Goal: Task Accomplishment & Management: Use online tool/utility

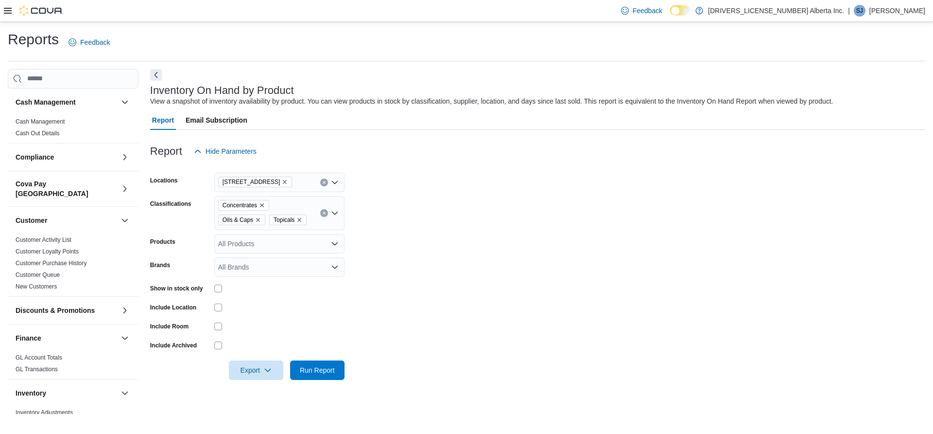
scroll to position [196, 0]
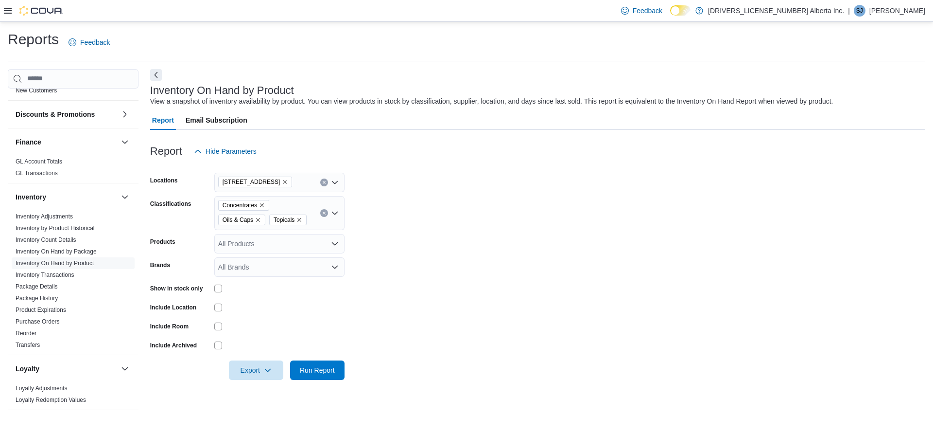
click at [1, 14] on div "Feedback Dark Mode [DRIVERS_LICENSE_NUMBER] Alberta Inc. | SJ [PERSON_NAME]" at bounding box center [466, 11] width 933 height 22
click at [5, 13] on icon at bounding box center [8, 11] width 8 height 6
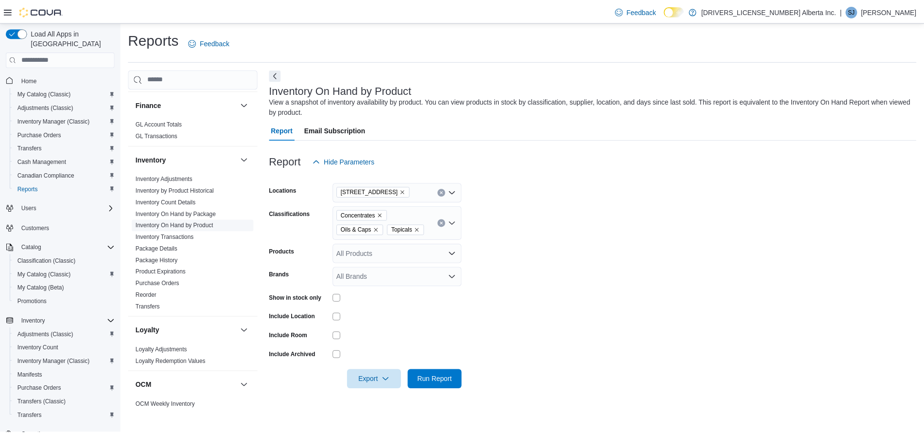
scroll to position [234, 0]
click at [432, 231] on input "Classifications" at bounding box center [432, 231] width 1 height 12
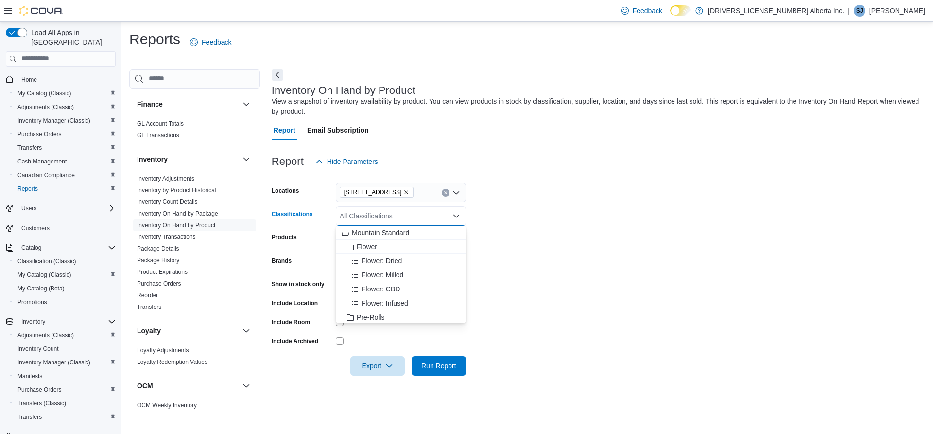
click at [423, 190] on div "[STREET_ADDRESS]" at bounding box center [401, 192] width 130 height 19
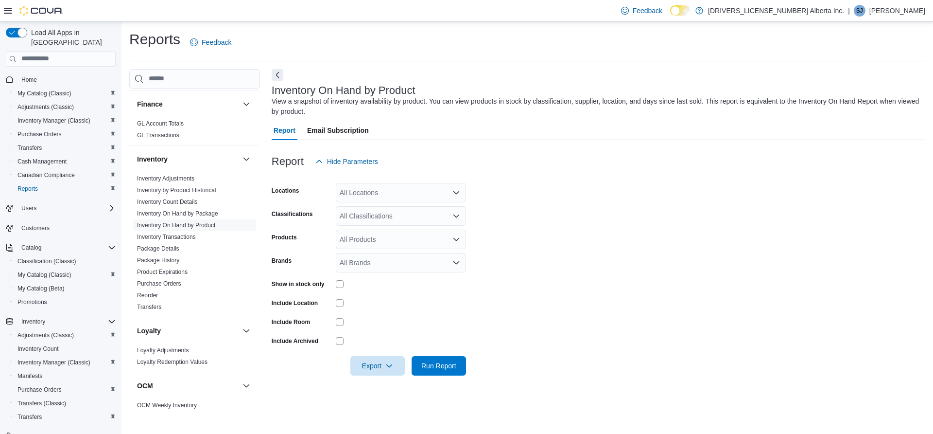
click at [580, 200] on form "Locations All Locations Classifications All Classifications Products All Produc…" at bounding box center [599, 273] width 654 height 204
click at [438, 365] on span "Run Report" at bounding box center [439, 365] width 35 height 10
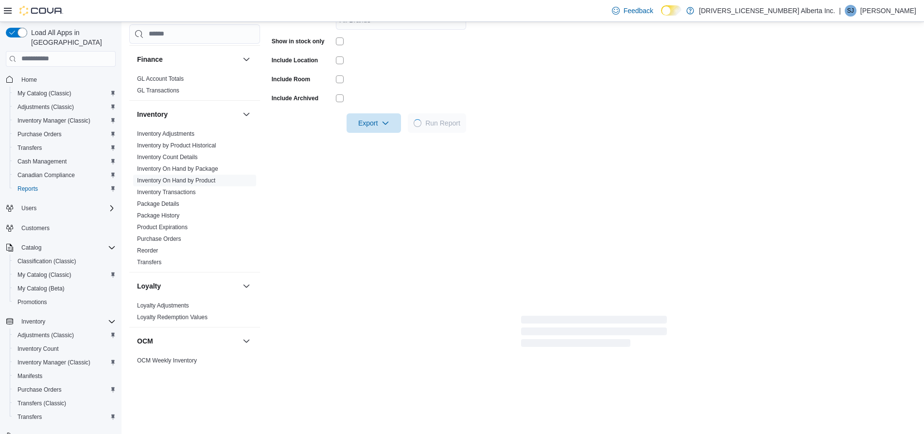
scroll to position [243, 0]
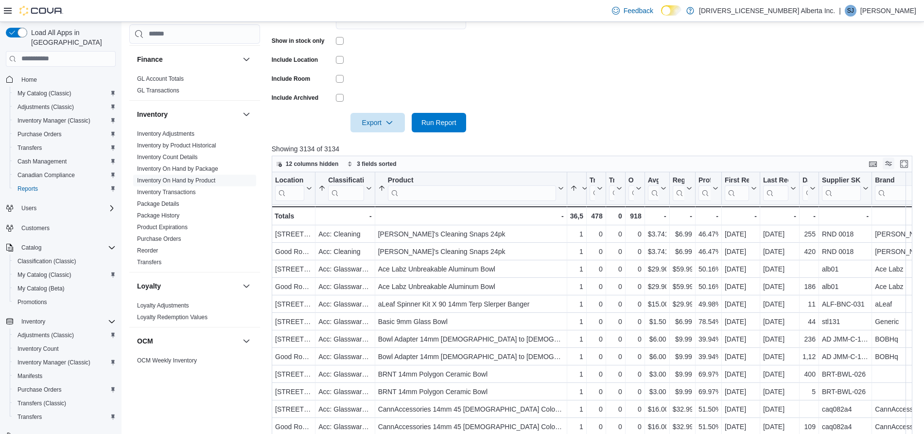
click at [893, 164] on button "Display options" at bounding box center [889, 164] width 12 height 12
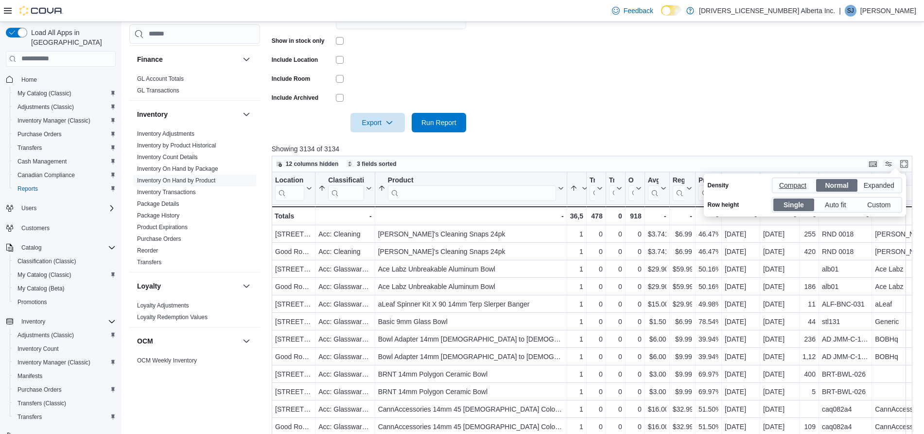
click at [790, 181] on span "Compact" at bounding box center [793, 185] width 29 height 15
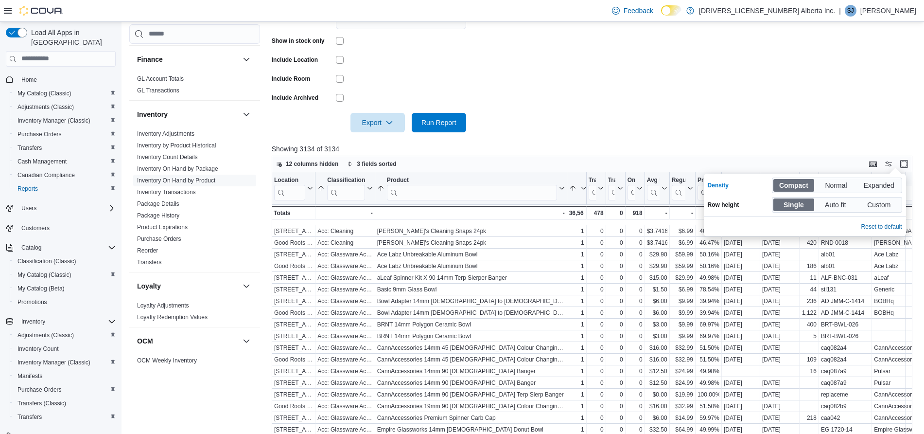
click at [704, 118] on form "Locations All Locations Classifications All Classifications Products All Produc…" at bounding box center [596, 30] width 648 height 204
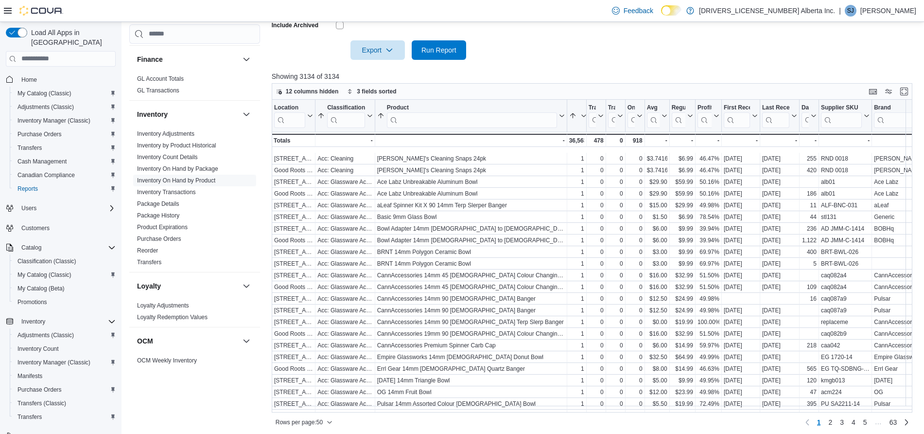
scroll to position [319, 0]
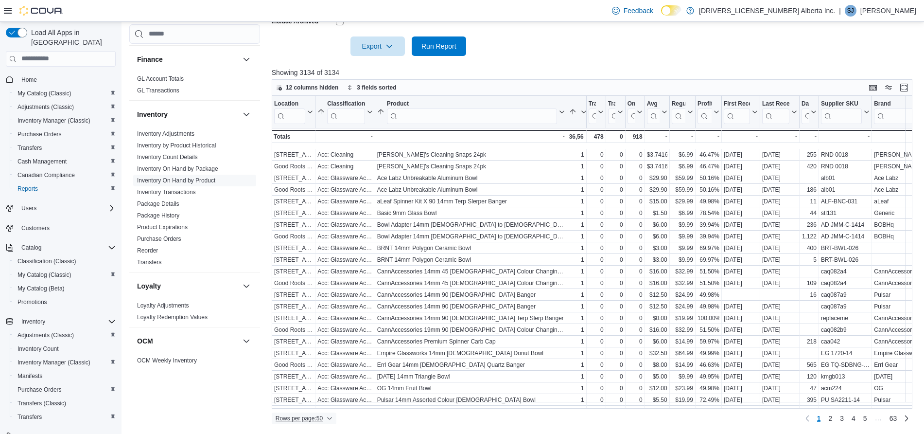
click at [329, 419] on icon "button" at bounding box center [330, 418] width 6 height 6
click at [322, 395] on span "100 rows" at bounding box center [316, 399] width 31 height 8
click at [796, 113] on div at bounding box center [799, 112] width 8 height 32
click at [793, 113] on icon at bounding box center [794, 112] width 8 height 6
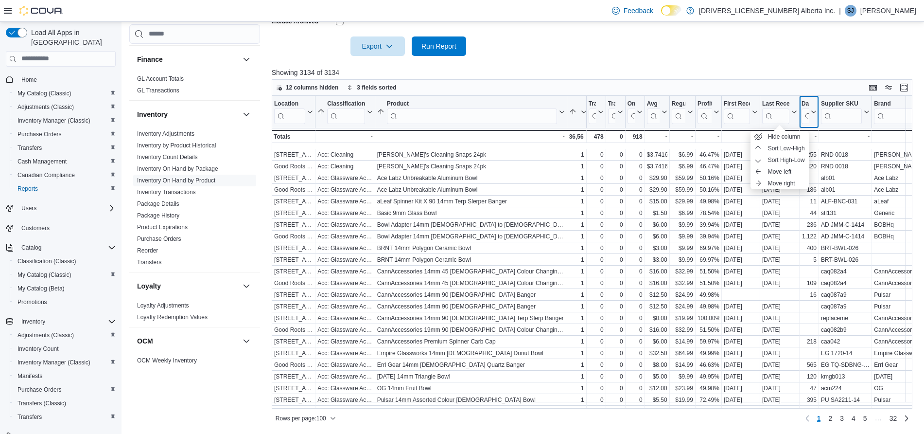
click at [812, 114] on icon at bounding box center [813, 112] width 8 height 6
click at [815, 161] on span "Sort High-Low" at bounding box center [815, 160] width 37 height 8
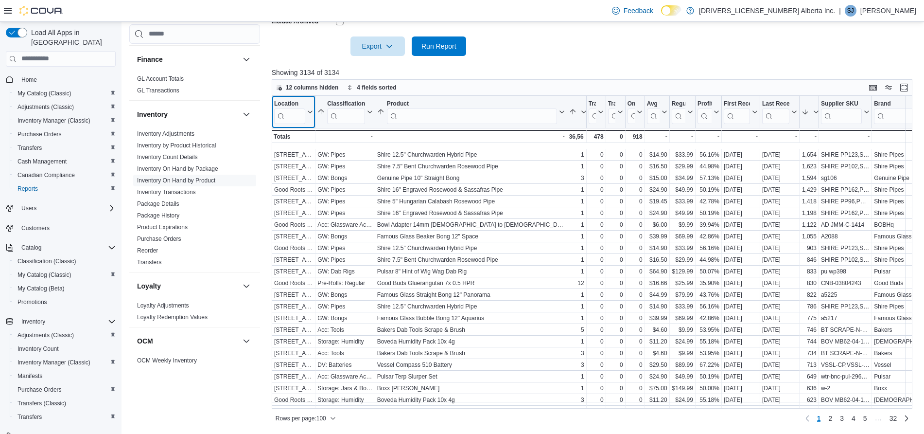
click at [295, 115] on input "search" at bounding box center [289, 116] width 31 height 16
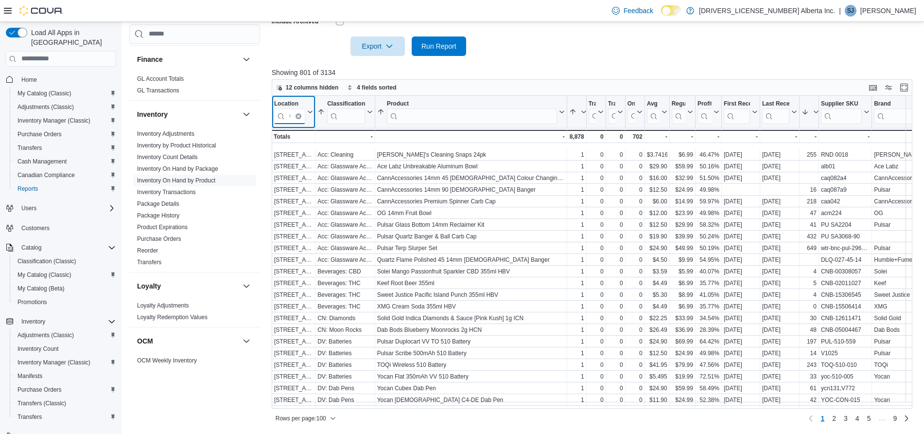
type input "**"
click at [813, 116] on button "Days Since Last Sold" at bounding box center [809, 112] width 15 height 24
click at [815, 155] on button "Sort High-Low" at bounding box center [809, 160] width 58 height 12
click at [813, 115] on button "Days Since Last Sold" at bounding box center [809, 112] width 15 height 24
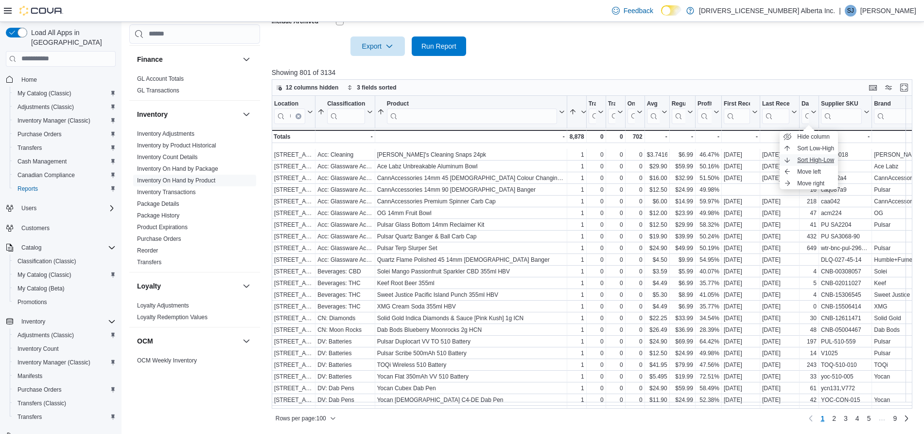
click at [808, 158] on span "Sort High-Low" at bounding box center [815, 160] width 37 height 8
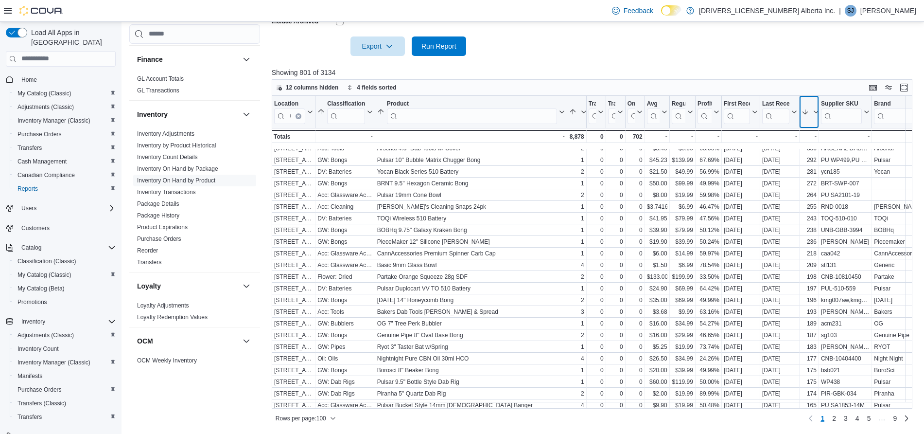
scroll to position [148, 0]
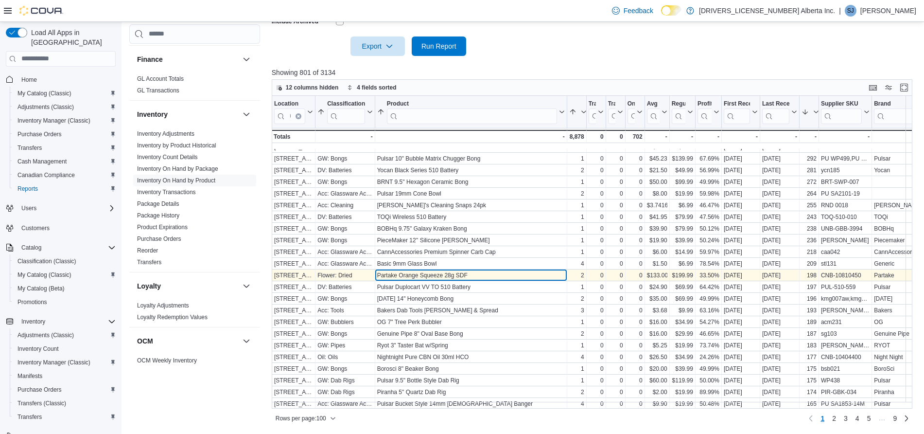
click at [544, 279] on div "Partake Orange Squeeze 28g SDF - Product, column 3, row 24" at bounding box center [471, 275] width 192 height 12
